Goal: Task Accomplishment & Management: Manage account settings

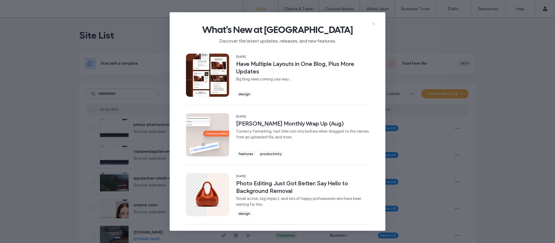
click at [373, 22] on icon at bounding box center [373, 24] width 5 height 5
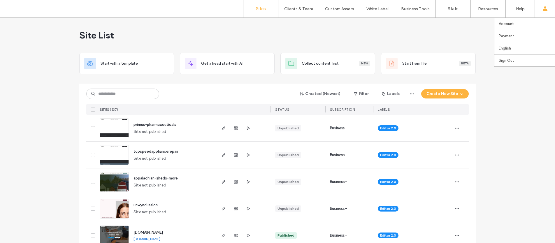
click at [545, 10] on use at bounding box center [544, 8] width 5 height 5
click at [517, 24] on link "Account" at bounding box center [526, 24] width 56 height 12
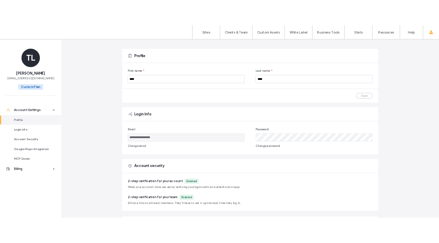
scroll to position [18, 0]
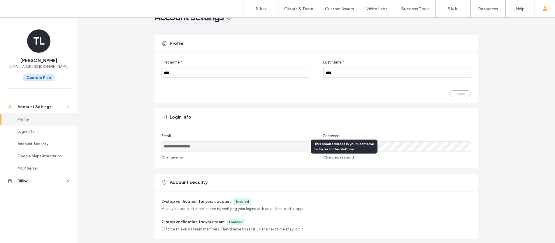
drag, startPoint x: 201, startPoint y: 146, endPoint x: 161, endPoint y: 143, distance: 40.0
click at [161, 143] on input "**********" at bounding box center [235, 146] width 148 height 10
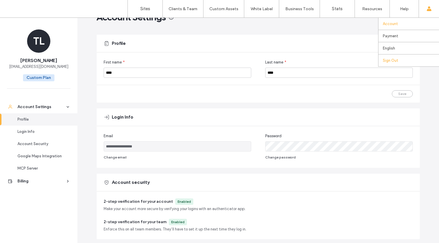
click at [399, 60] on link "Sign Out" at bounding box center [411, 60] width 56 height 12
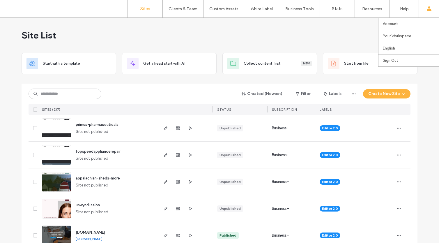
click at [437, 11] on div "Account Your Workspace [DOMAIN_NAME] [DOMAIN_NAME] [DOMAIN_NAME] English Españo…" at bounding box center [429, 8] width 20 height 17
